Goal: Check status: Check status

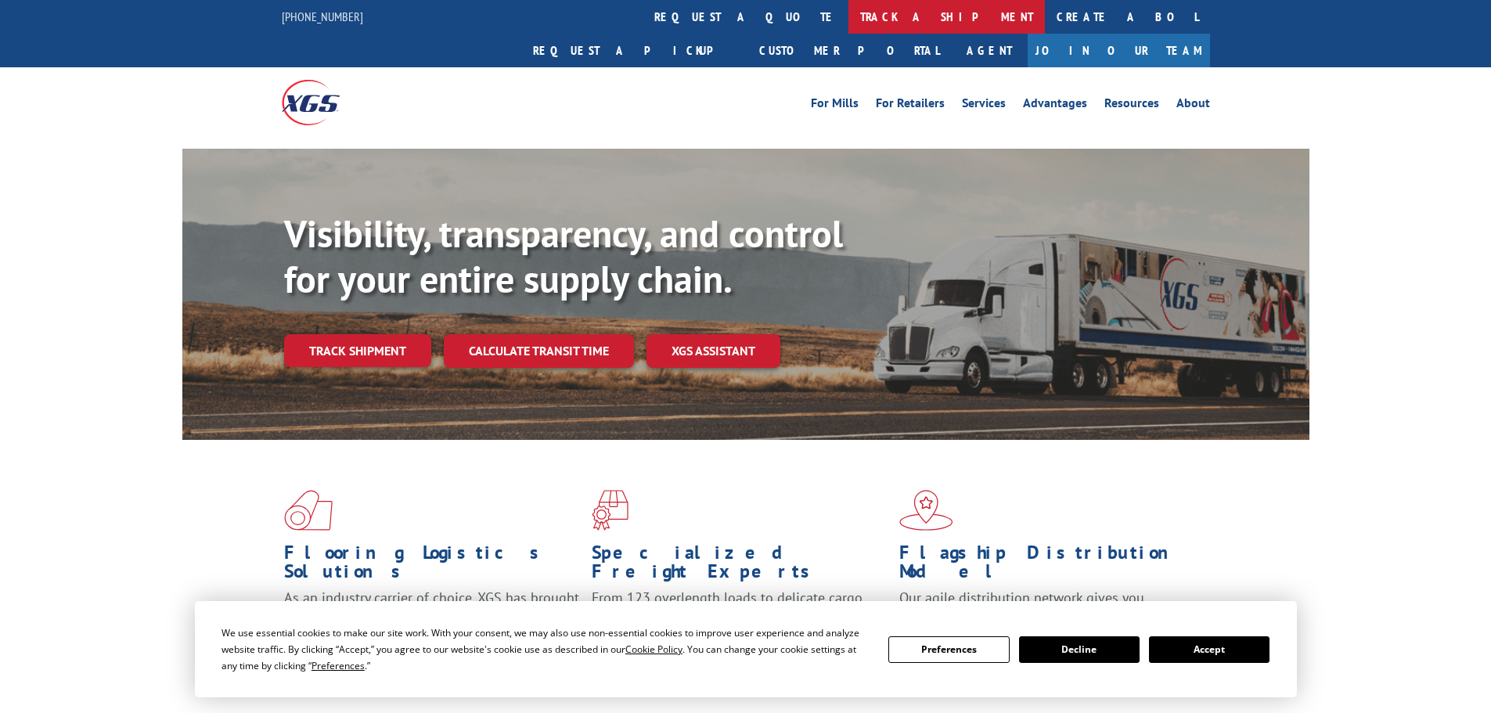
click at [848, 9] on link "track a shipment" at bounding box center [946, 17] width 196 height 34
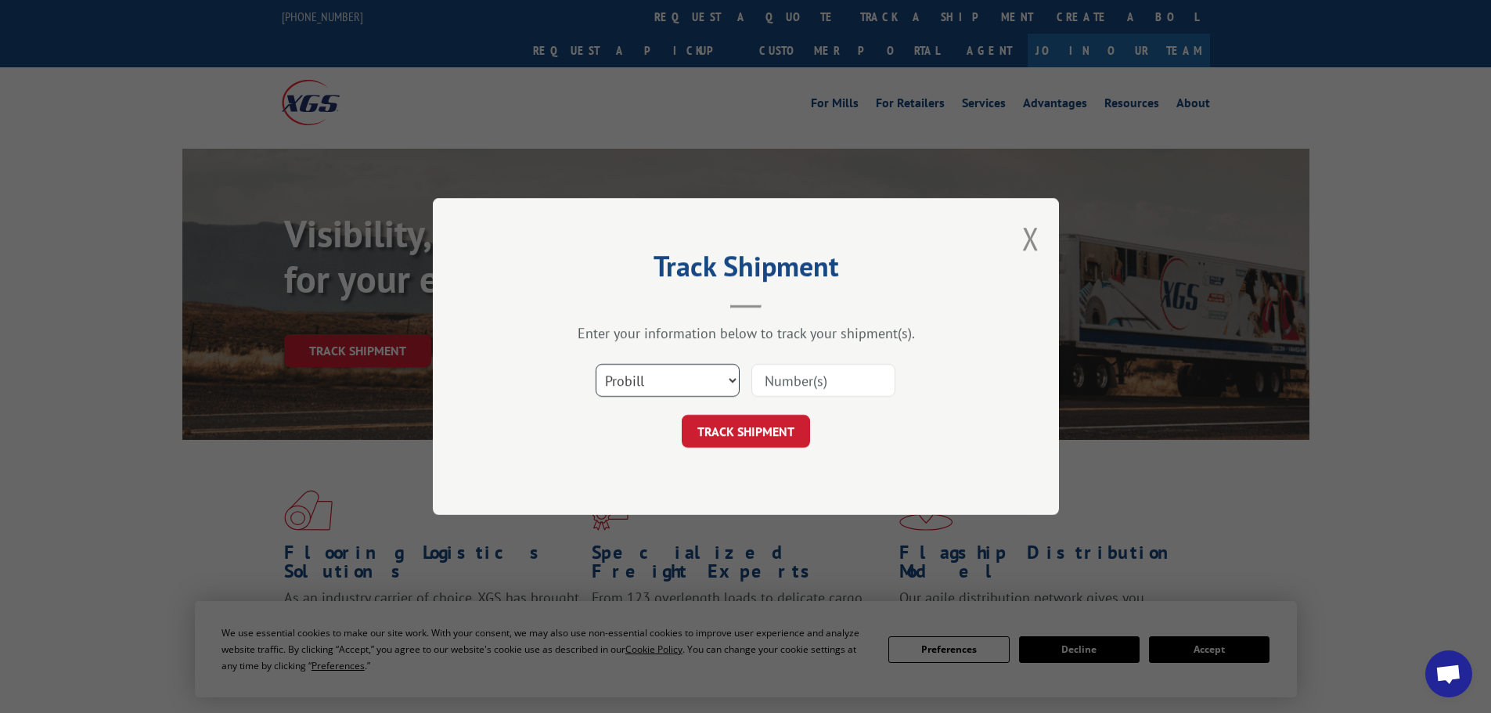
click at [664, 380] on select "Select category... Probill BOL PO" at bounding box center [668, 380] width 144 height 33
select select "bol"
click at [596, 364] on select "Select category... Probill BOL PO" at bounding box center [668, 380] width 144 height 33
click at [804, 380] on input at bounding box center [823, 380] width 144 height 33
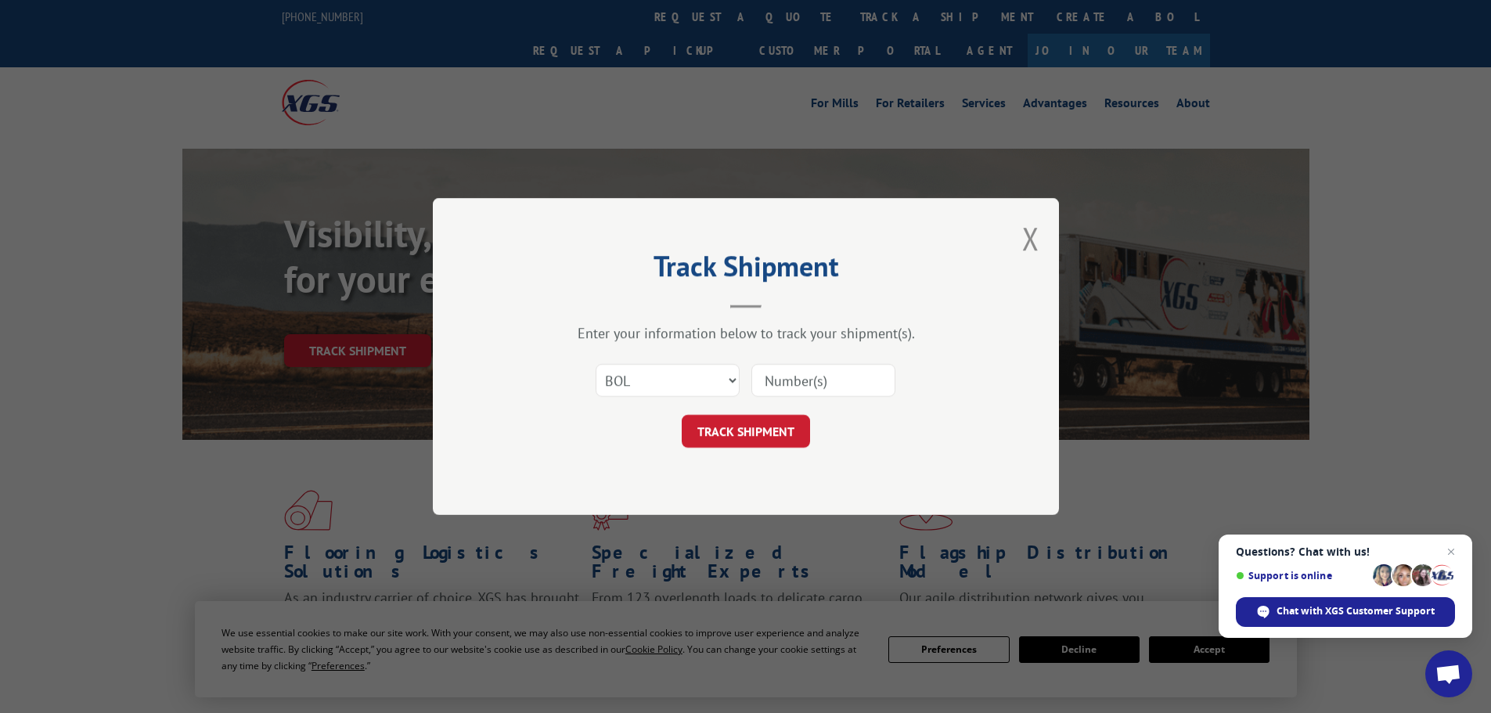
paste input "5266596"
type input "5266596"
click at [762, 429] on button "TRACK SHIPMENT" at bounding box center [746, 431] width 128 height 33
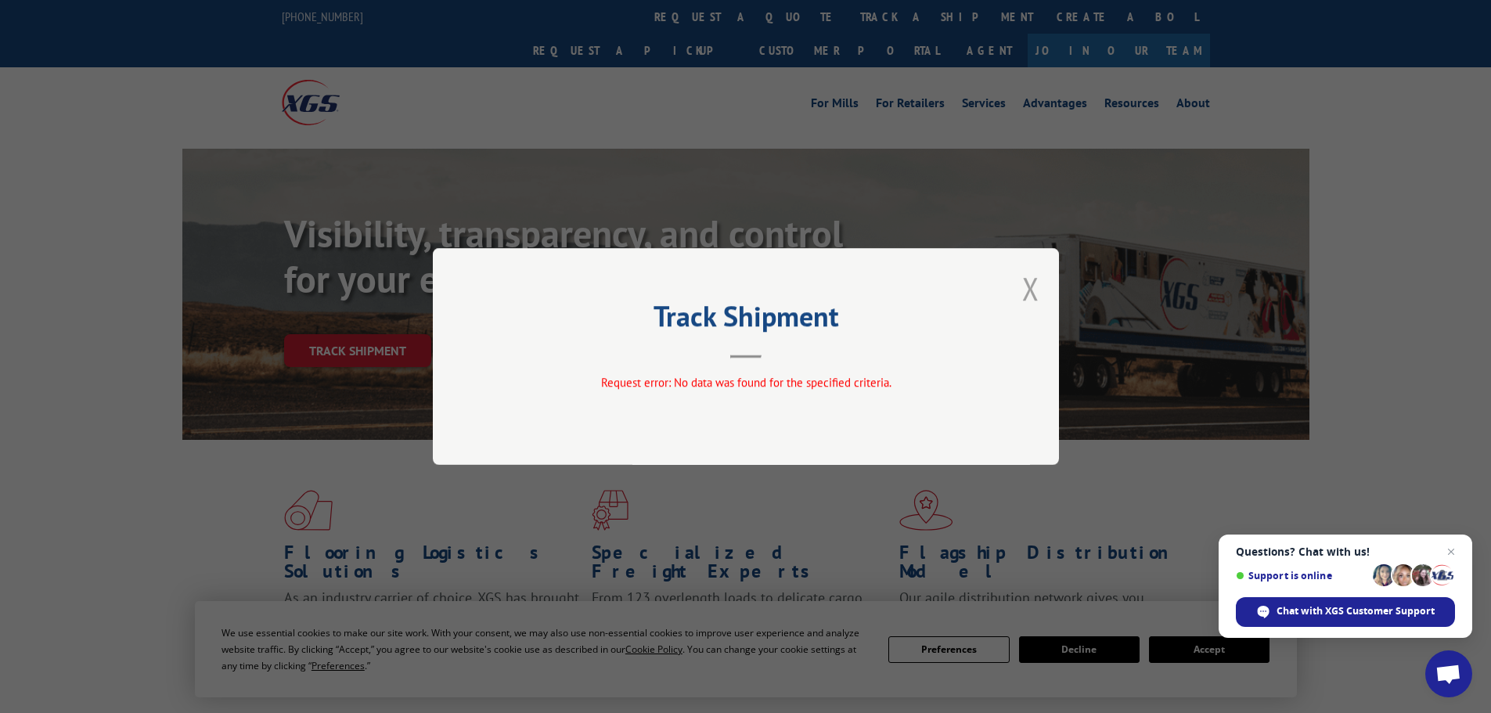
click at [1039, 283] on button "Close modal" at bounding box center [1030, 288] width 17 height 41
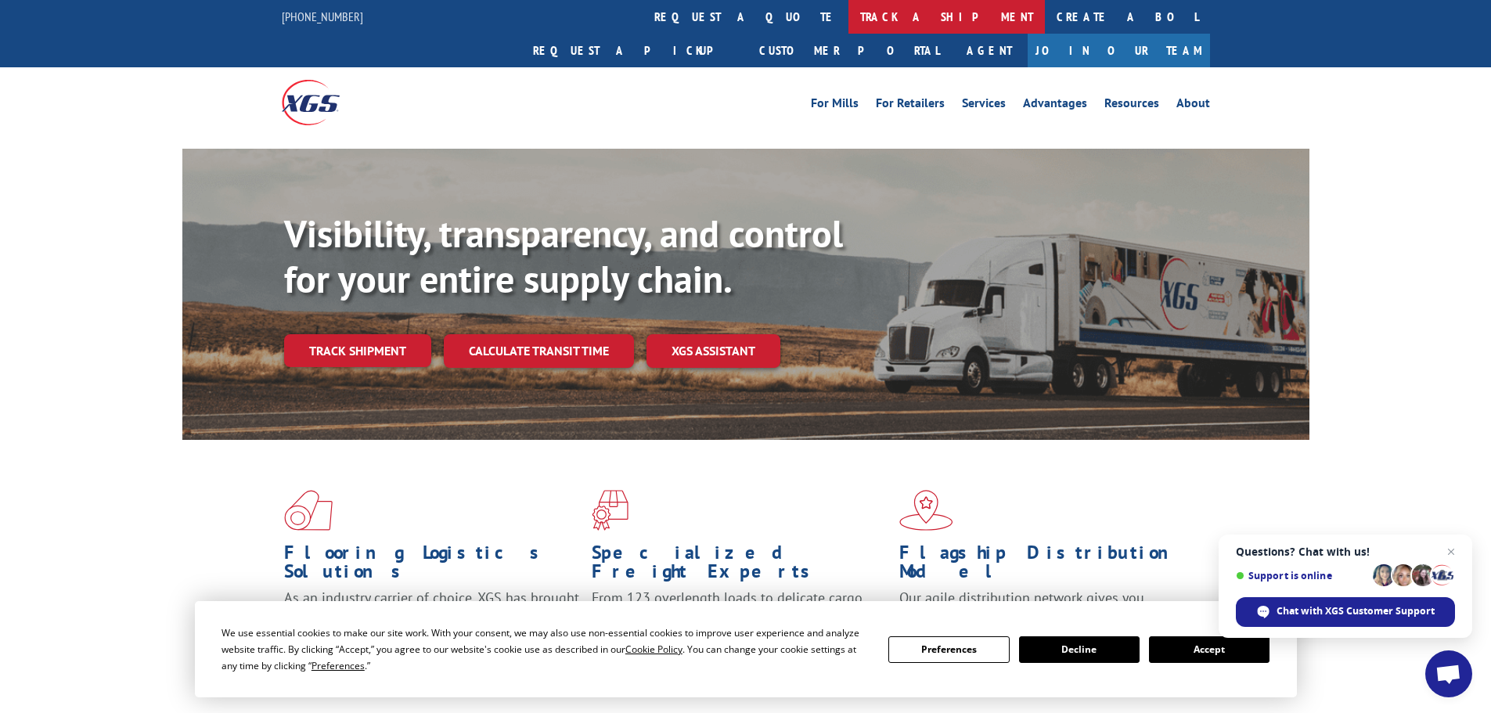
click at [848, 27] on link "track a shipment" at bounding box center [946, 17] width 196 height 34
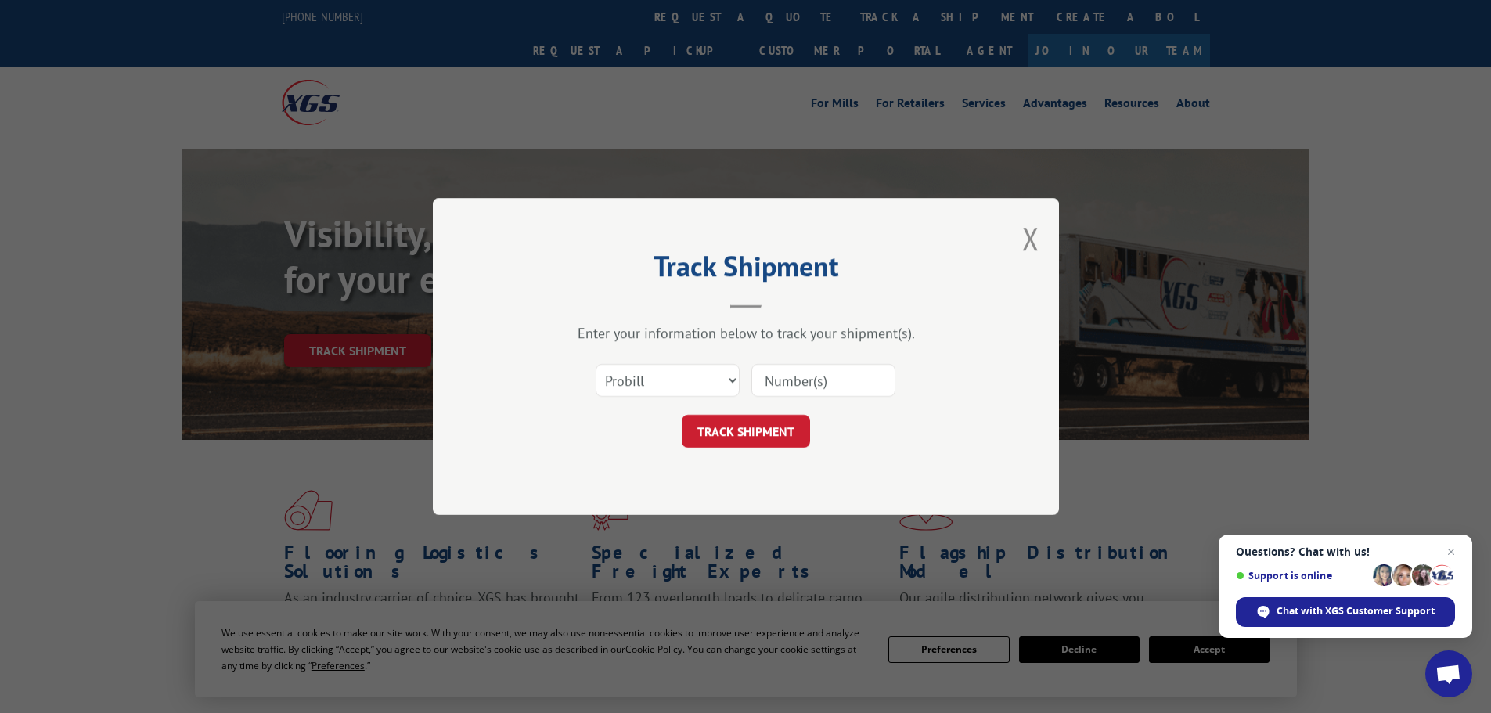
click at [794, 378] on input at bounding box center [823, 380] width 144 height 33
paste input "17521625"
type input "17521625"
click at [748, 439] on button "TRACK SHIPMENT" at bounding box center [746, 431] width 128 height 33
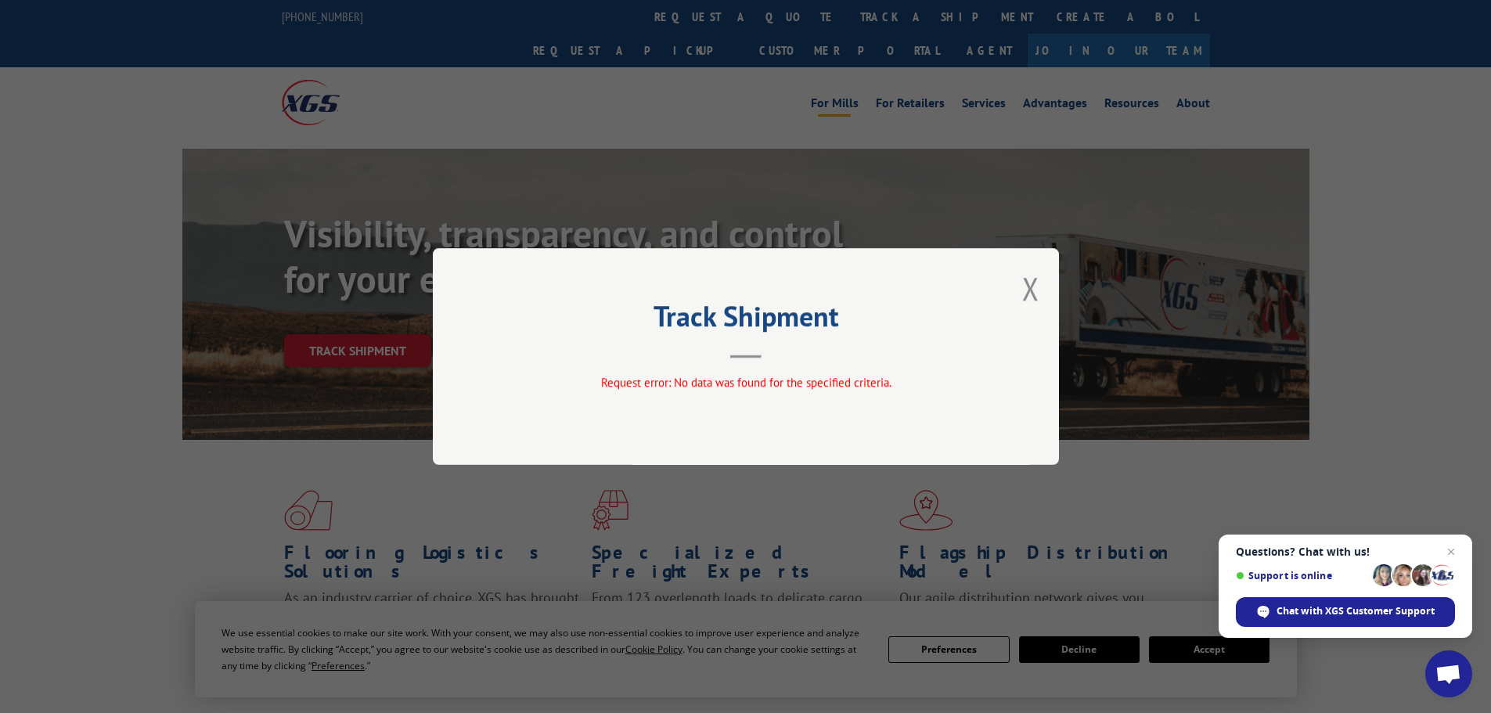
drag, startPoint x: 1029, startPoint y: 292, endPoint x: 842, endPoint y: 61, distance: 297.2
click at [1029, 289] on button "Close modal" at bounding box center [1030, 288] width 17 height 41
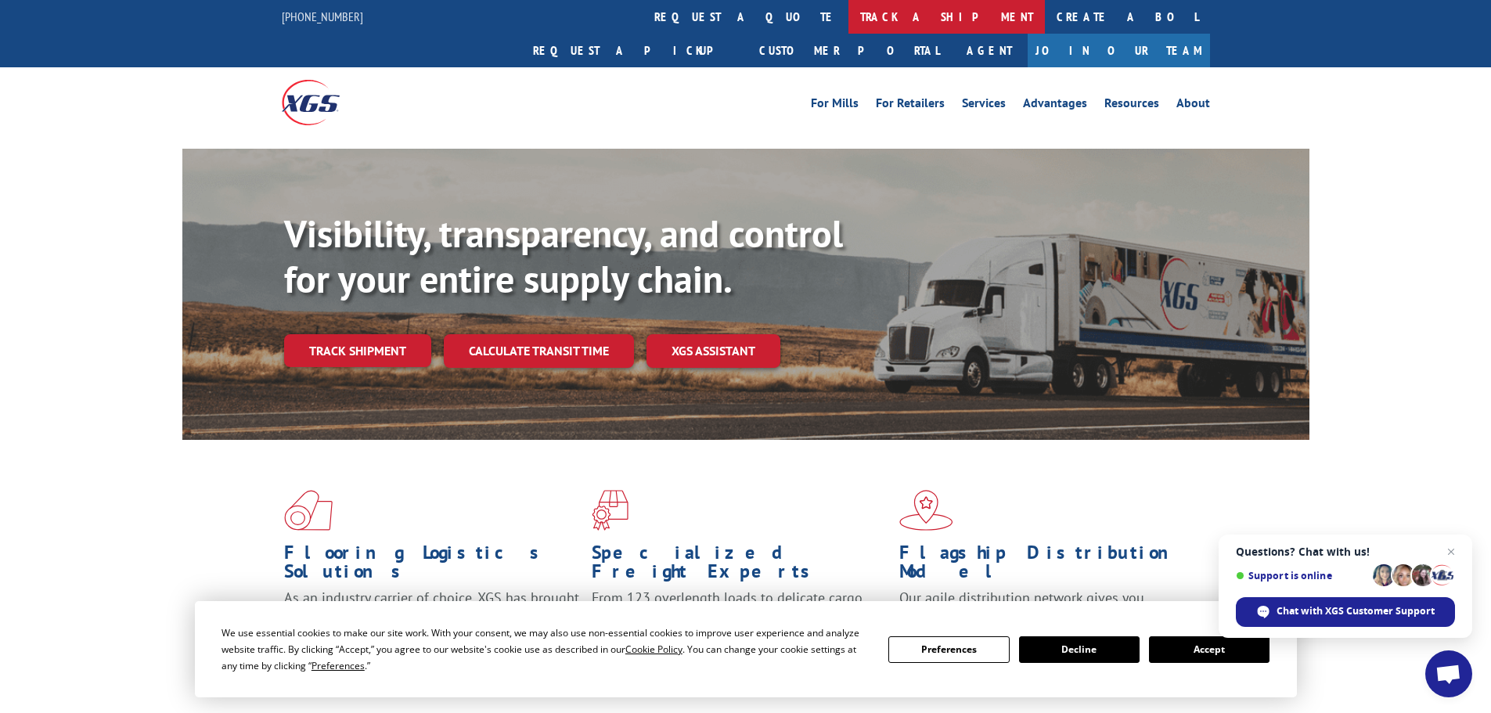
click at [848, 18] on link "track a shipment" at bounding box center [946, 17] width 196 height 34
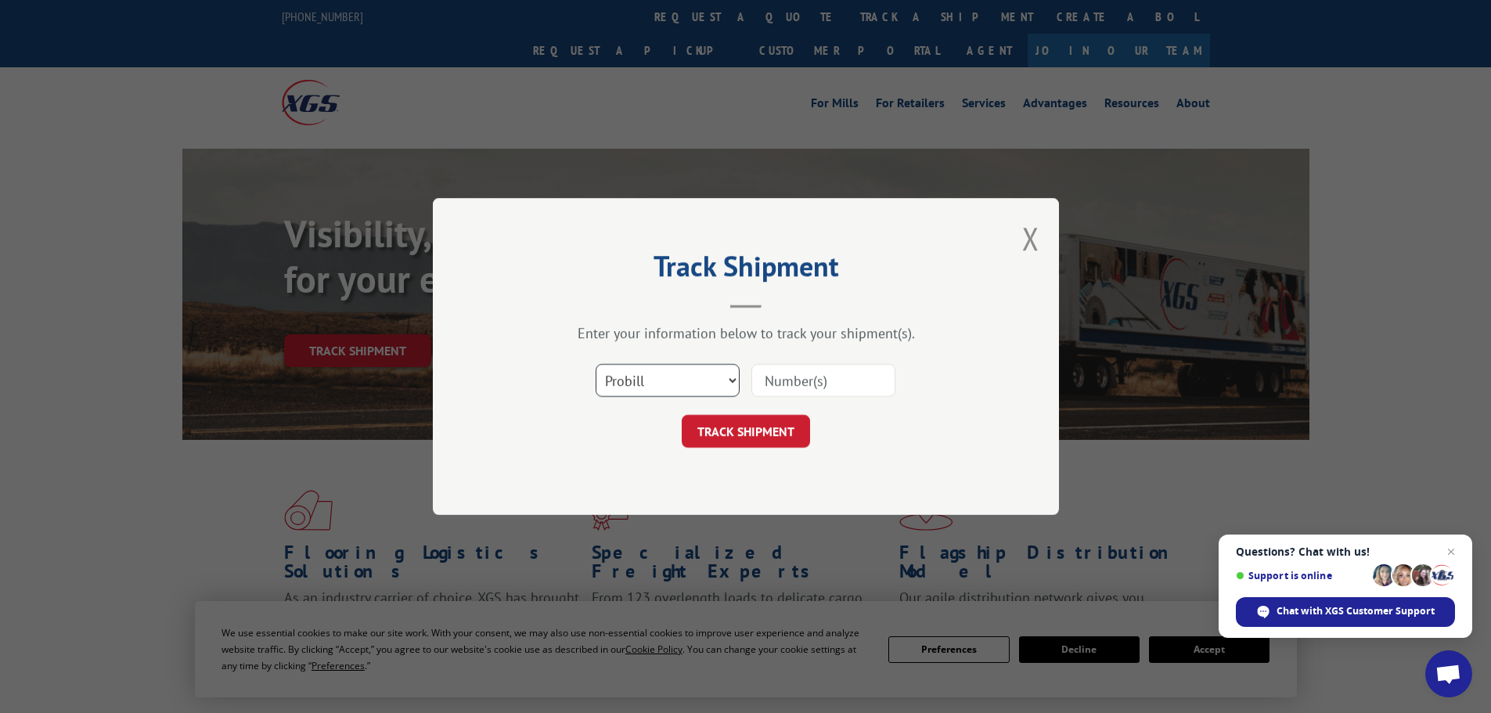
click at [714, 373] on select "Select category... Probill BOL PO" at bounding box center [668, 380] width 144 height 33
select select "po"
click at [596, 364] on select "Select category... Probill BOL PO" at bounding box center [668, 380] width 144 height 33
paste input "29545924"
type input "29545924"
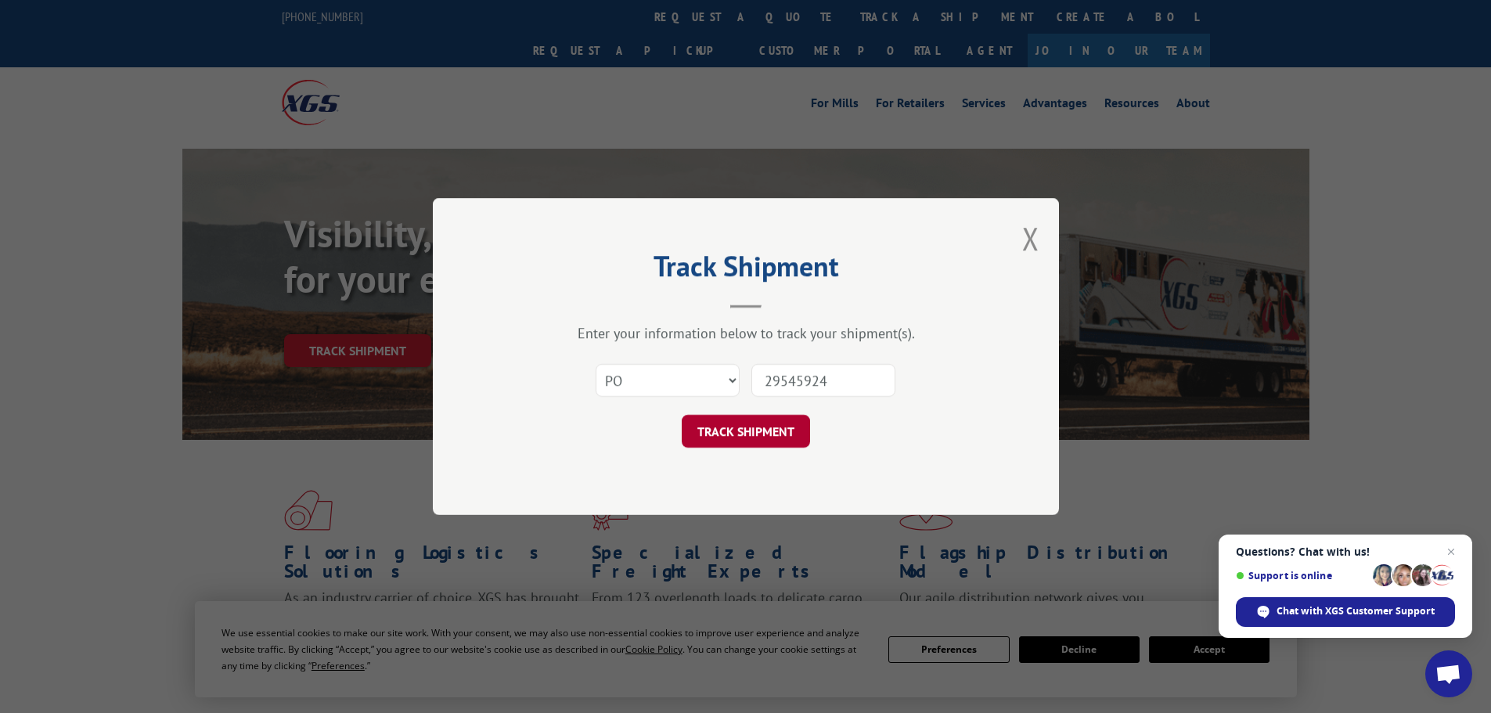
click at [795, 434] on button "TRACK SHIPMENT" at bounding box center [746, 431] width 128 height 33
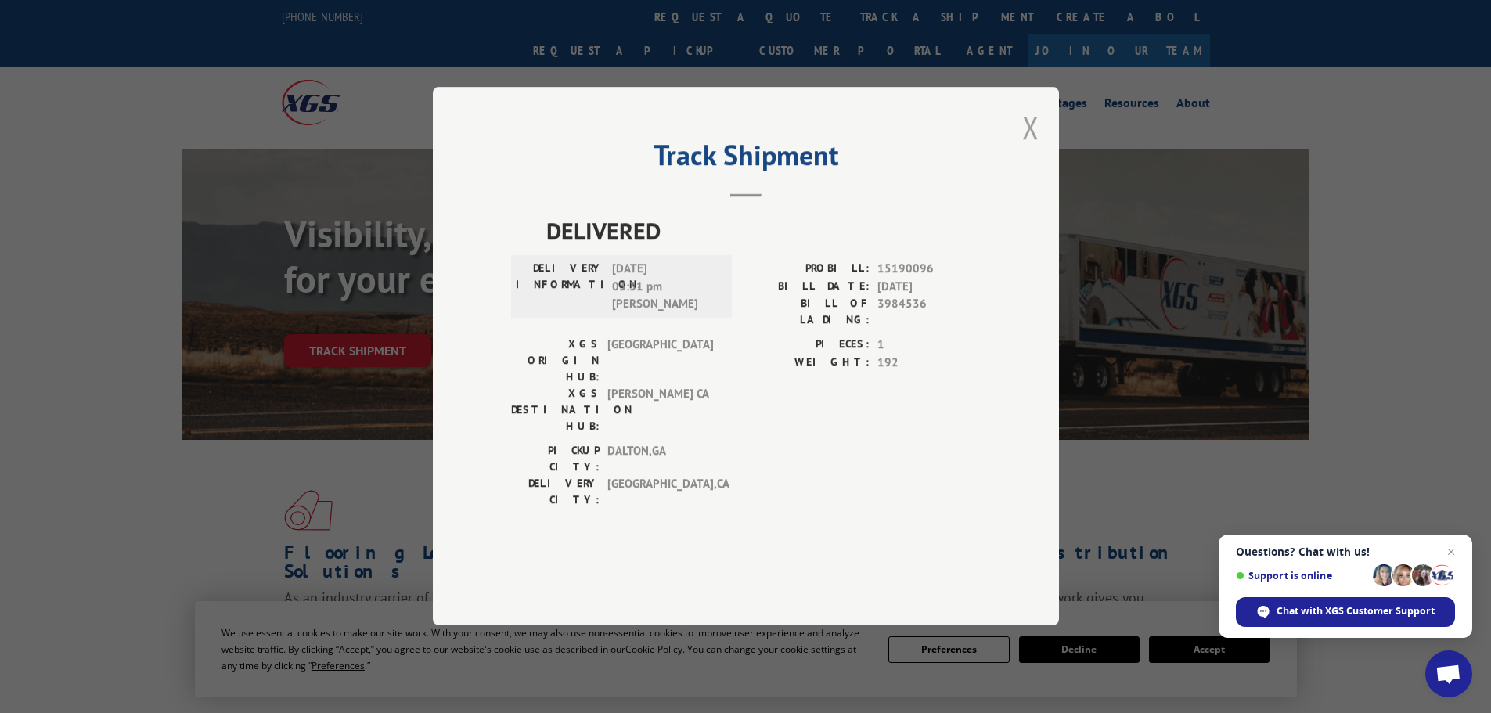
click at [1036, 148] on button "Close modal" at bounding box center [1030, 126] width 17 height 41
